Goal: Task Accomplishment & Management: Use online tool/utility

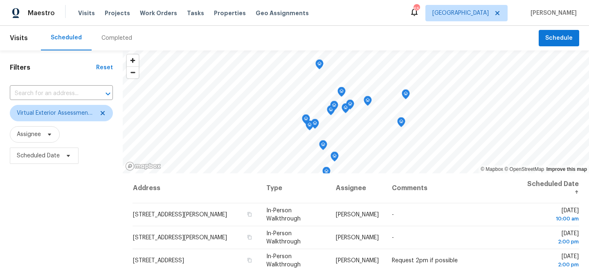
scroll to position [136, 0]
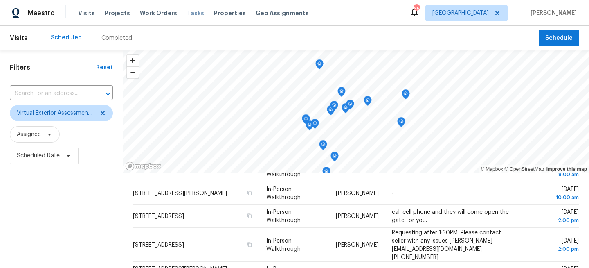
click at [187, 13] on span "Tasks" at bounding box center [195, 13] width 17 height 6
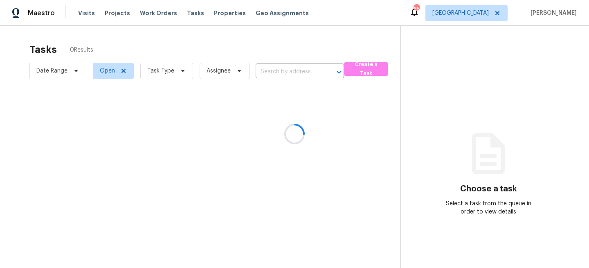
click at [155, 71] on div at bounding box center [294, 134] width 589 height 268
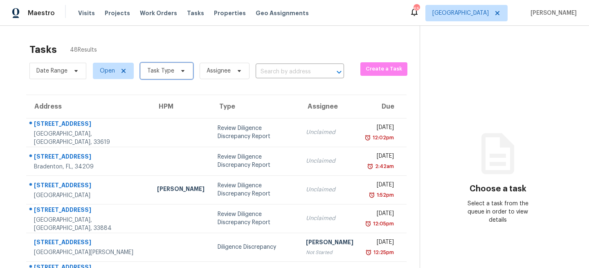
click at [169, 72] on span "Task Type" at bounding box center [160, 71] width 27 height 8
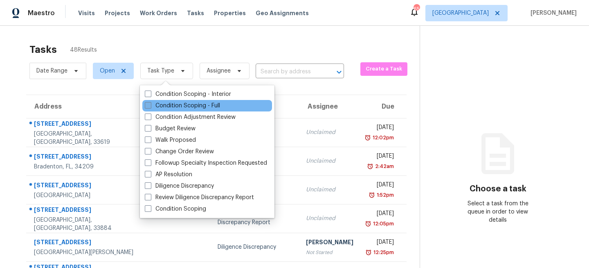
click at [181, 106] on label "Condition Scoping - Full" at bounding box center [182, 106] width 75 height 8
click at [150, 106] on input "Condition Scoping - Full" at bounding box center [147, 104] width 5 height 5
checkbox input "true"
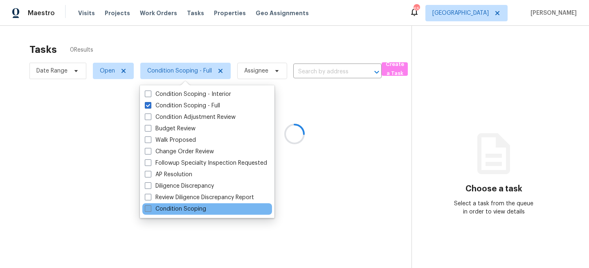
click at [174, 210] on label "Condition Scoping" at bounding box center [175, 209] width 61 height 8
click at [150, 210] on input "Condition Scoping" at bounding box center [147, 207] width 5 height 5
checkbox input "true"
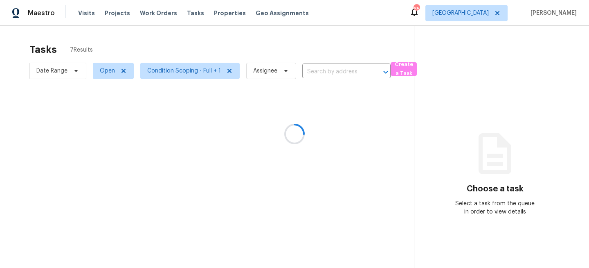
click at [169, 40] on div at bounding box center [294, 134] width 589 height 268
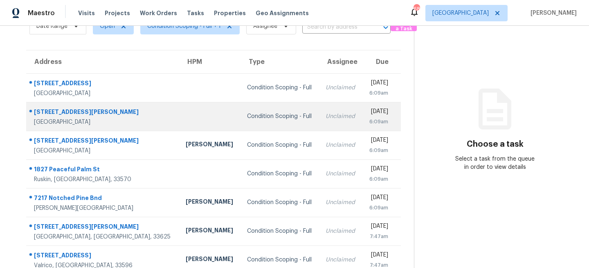
scroll to position [57, 0]
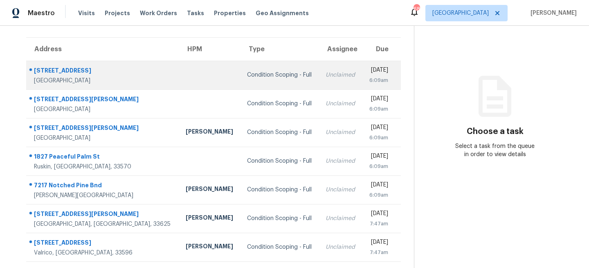
click at [179, 65] on td at bounding box center [209, 75] width 61 height 29
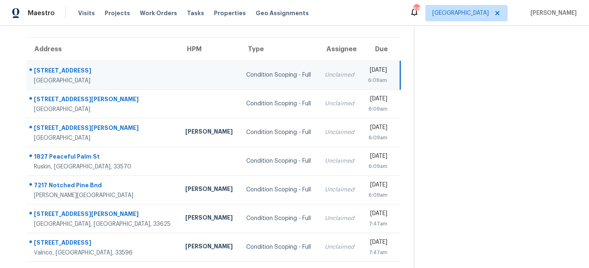
scroll to position [0, 0]
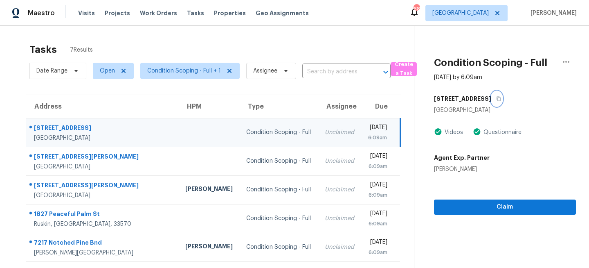
click at [497, 97] on icon "button" at bounding box center [499, 98] width 5 height 5
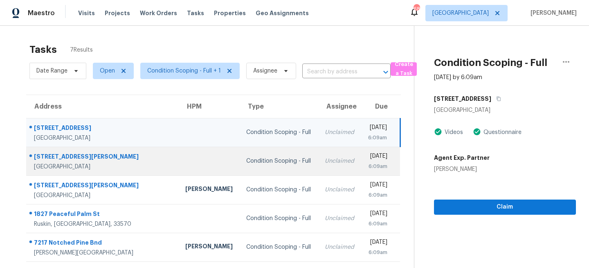
click at [264, 162] on td "Condition Scoping - Full" at bounding box center [279, 161] width 79 height 29
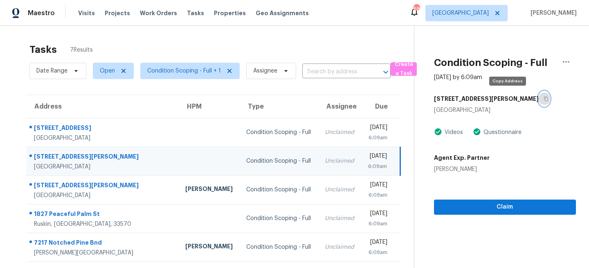
click at [544, 98] on icon "button" at bounding box center [546, 98] width 5 height 5
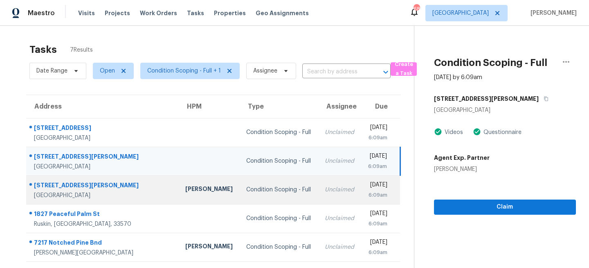
click at [318, 187] on td "Unclaimed" at bounding box center [339, 189] width 43 height 29
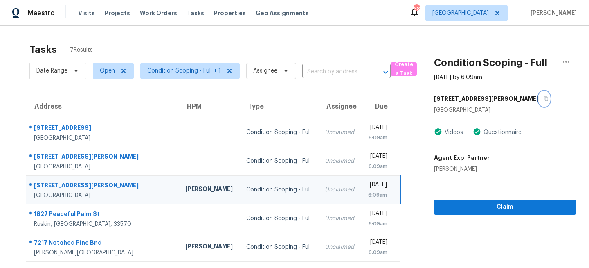
click at [544, 97] on icon "button" at bounding box center [546, 98] width 5 height 5
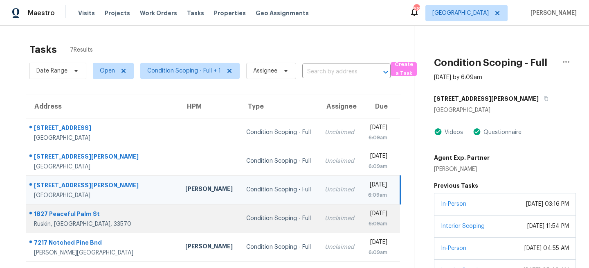
click at [318, 219] on td "Unclaimed" at bounding box center [339, 218] width 43 height 29
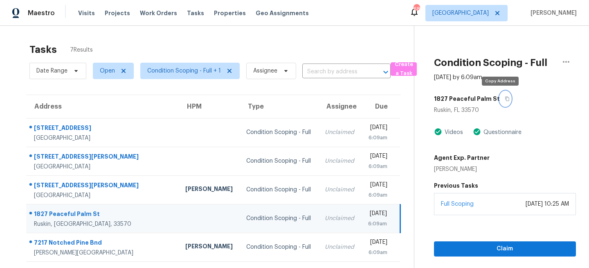
click at [505, 98] on icon "button" at bounding box center [507, 98] width 5 height 5
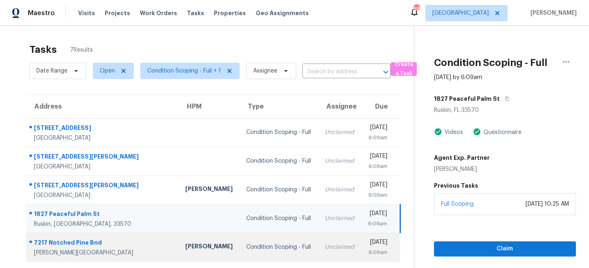
click at [256, 244] on div "Condition Scoping - Full" at bounding box center [278, 247] width 65 height 8
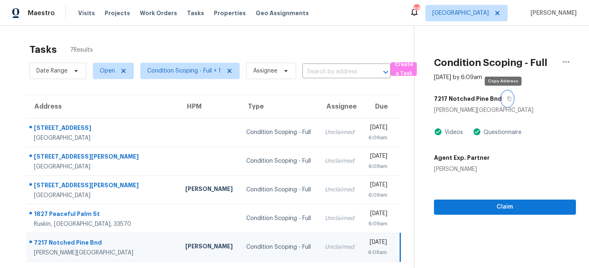
click at [507, 98] on icon "button" at bounding box center [509, 98] width 5 height 5
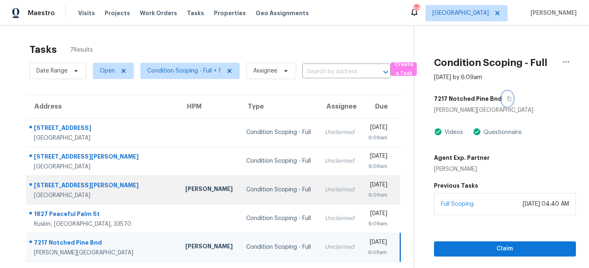
scroll to position [57, 0]
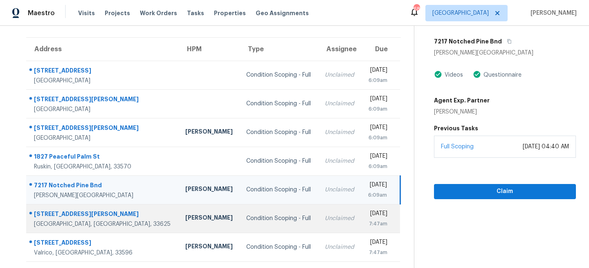
click at [318, 220] on td "Unclaimed" at bounding box center [339, 218] width 43 height 29
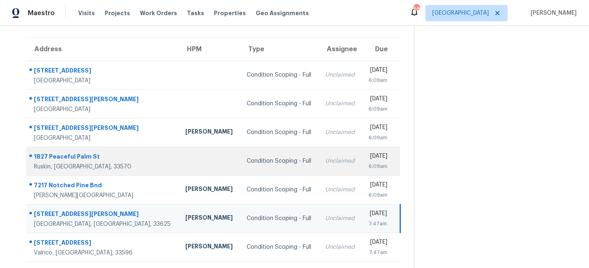
scroll to position [0, 0]
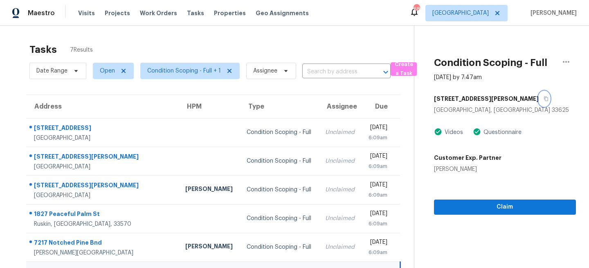
click at [544, 97] on icon "button" at bounding box center [546, 98] width 5 height 5
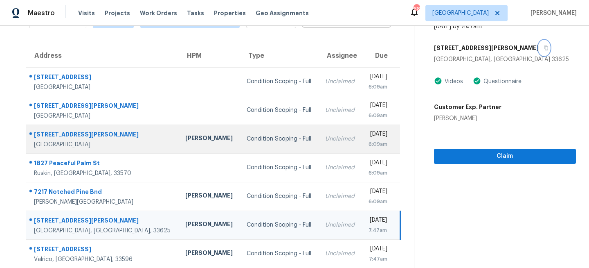
scroll to position [57, 0]
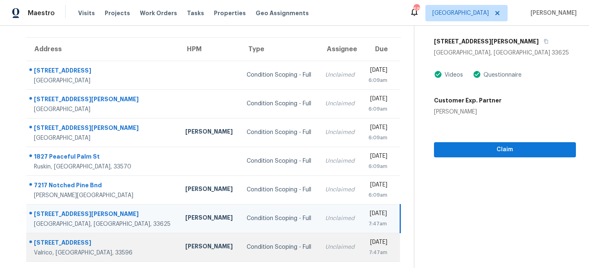
click at [262, 252] on td "Condition Scoping - Full" at bounding box center [279, 247] width 79 height 29
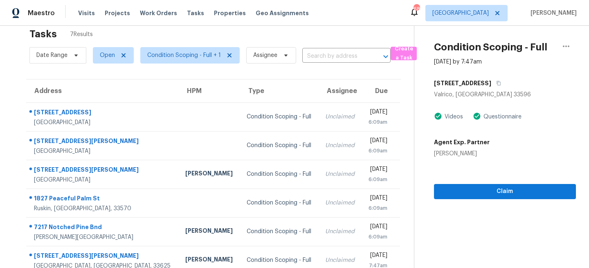
scroll to position [0, 0]
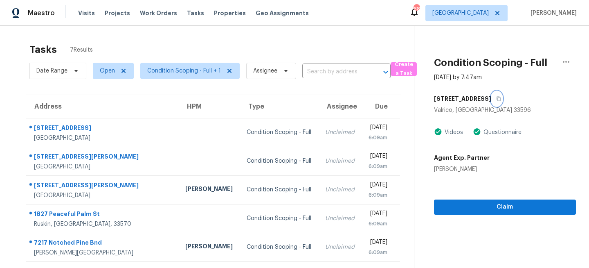
click at [500, 101] on icon "button" at bounding box center [499, 99] width 4 height 5
click at [493, 19] on span "[GEOGRAPHIC_DATA]" at bounding box center [467, 13] width 82 height 16
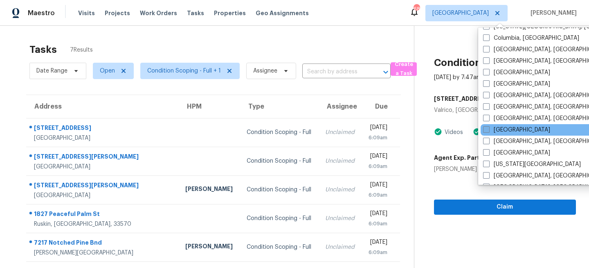
scroll to position [194, 0]
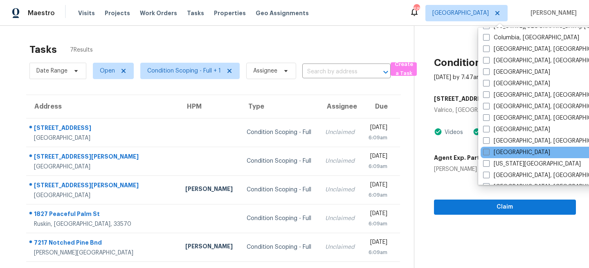
click at [498, 152] on label "Jacksonville" at bounding box center [516, 152] width 67 height 8
click at [489, 152] on input "Jacksonville" at bounding box center [485, 150] width 5 height 5
checkbox input "true"
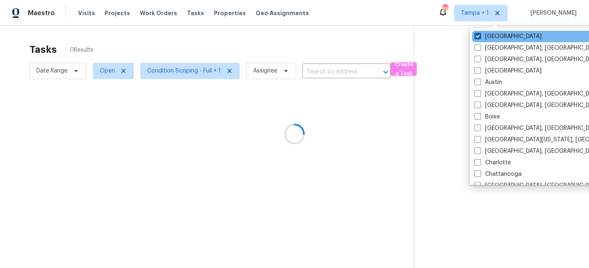
click at [486, 40] on label "[GEOGRAPHIC_DATA]" at bounding box center [508, 36] width 67 height 8
click at [480, 38] on input "[GEOGRAPHIC_DATA]" at bounding box center [477, 34] width 5 height 5
checkbox input "false"
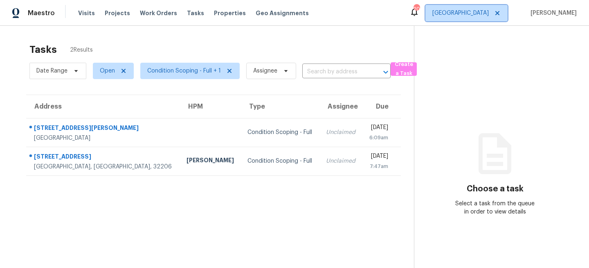
click at [474, 14] on span "Jacksonville" at bounding box center [461, 13] width 56 height 8
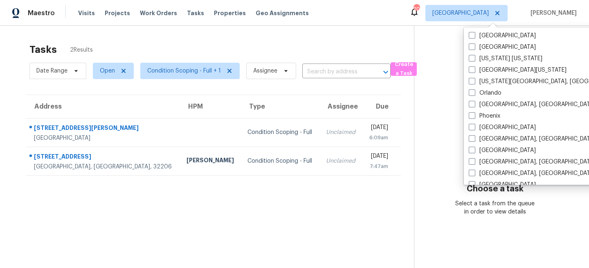
scroll to position [549, 0]
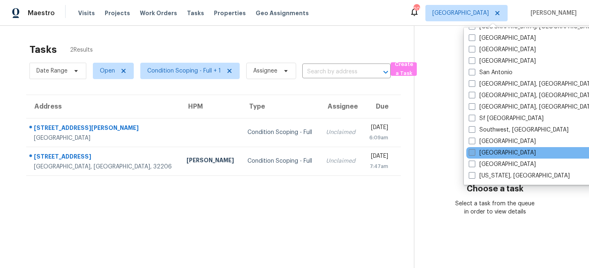
click at [483, 150] on label "[GEOGRAPHIC_DATA]" at bounding box center [502, 153] width 67 height 8
click at [474, 150] on input "[GEOGRAPHIC_DATA]" at bounding box center [471, 151] width 5 height 5
checkbox input "true"
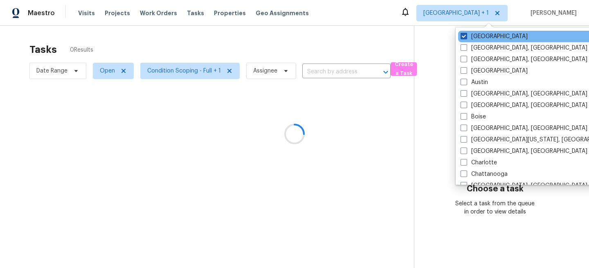
click at [481, 37] on label "Jacksonville" at bounding box center [494, 36] width 67 height 8
click at [466, 37] on input "Jacksonville" at bounding box center [463, 34] width 5 height 5
checkbox input "false"
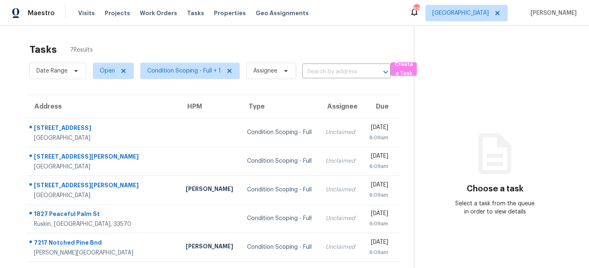
click at [208, 39] on div "Tasks 7 Results" at bounding box center [221, 49] width 385 height 21
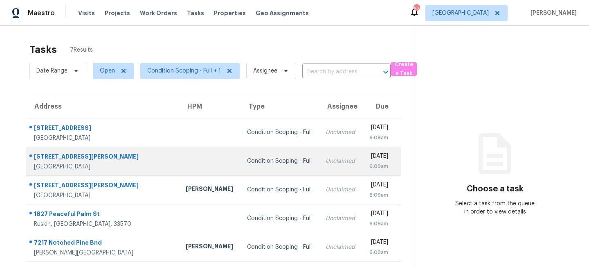
click at [326, 161] on div "Unclaimed" at bounding box center [341, 161] width 30 height 8
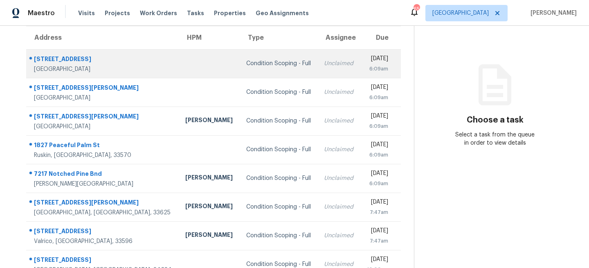
scroll to position [86, 0]
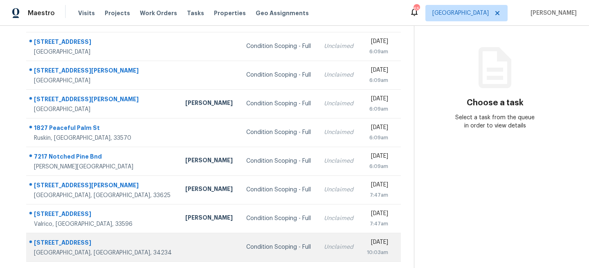
click at [185, 246] on div at bounding box center [208, 247] width 47 height 2
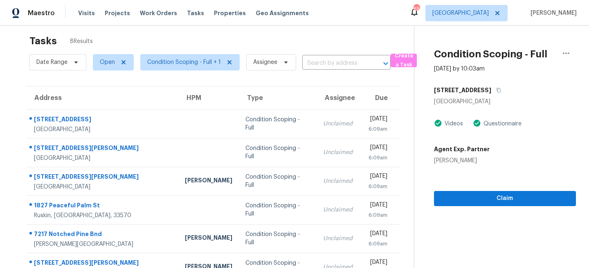
scroll to position [0, 0]
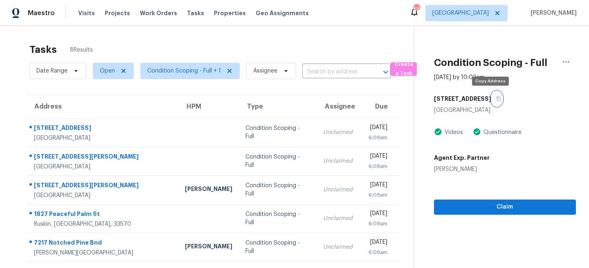
click at [497, 98] on icon "button" at bounding box center [499, 98] width 5 height 5
click at [219, 44] on div "Tasks 8 Results" at bounding box center [221, 49] width 385 height 21
